Goal: Task Accomplishment & Management: Use online tool/utility

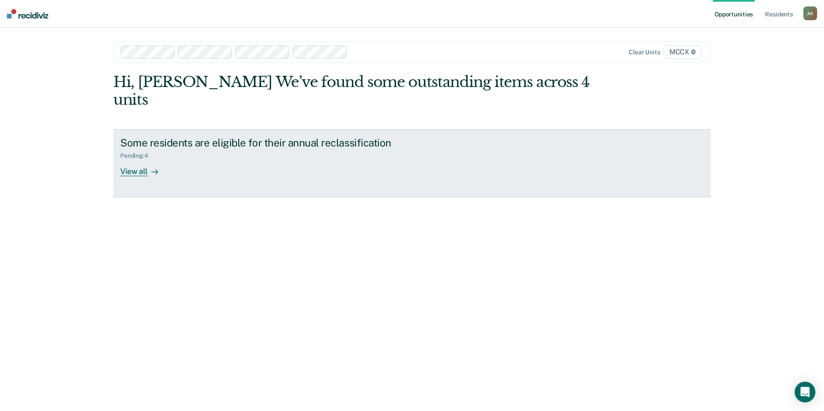
click at [127, 160] on div "View all" at bounding box center [144, 168] width 48 height 17
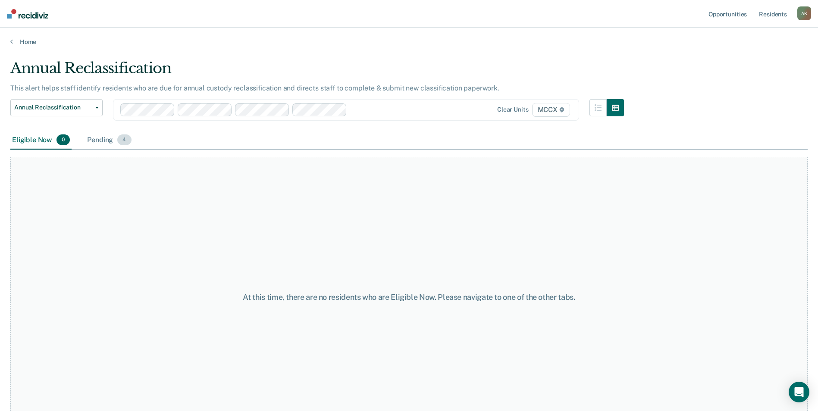
click at [104, 141] on div "Pending 4" at bounding box center [108, 140] width 47 height 19
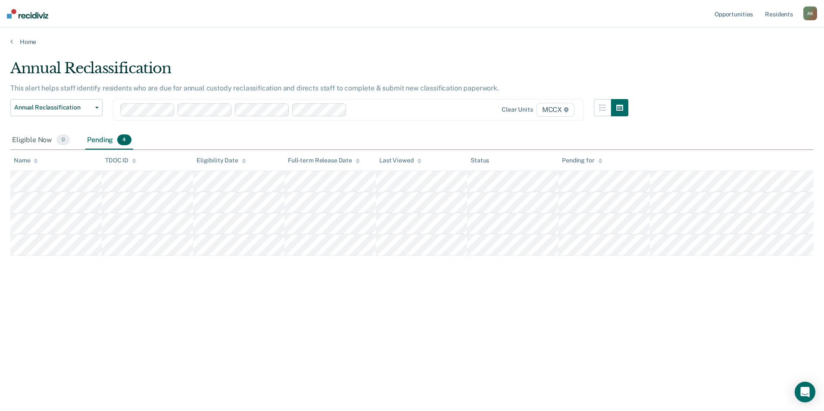
click at [178, 388] on main "Annual Reclassification This alert helps staff identify residents who are due f…" at bounding box center [412, 227] width 824 height 363
